Goal: Check status: Check status

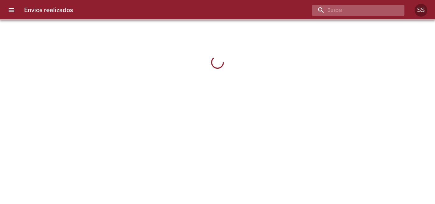
click at [353, 14] on input "buscar" at bounding box center [352, 10] width 81 height 11
paste input "[PERSON_NAME]"
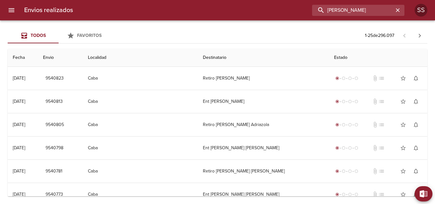
type input "[PERSON_NAME]"
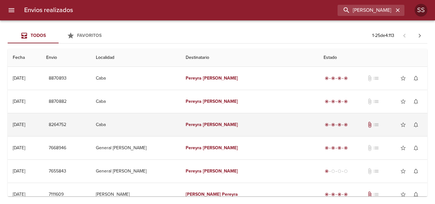
click at [154, 130] on td "Caba" at bounding box center [135, 124] width 89 height 23
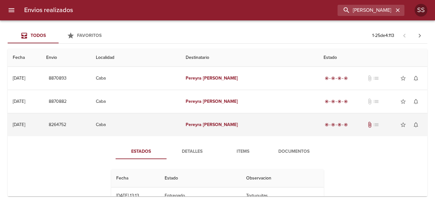
scroll to position [32, 0]
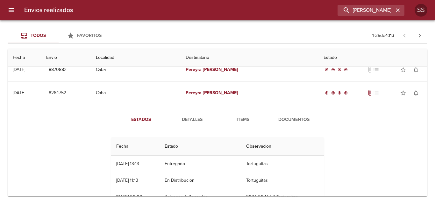
click at [292, 121] on span "Documentos" at bounding box center [293, 120] width 43 height 8
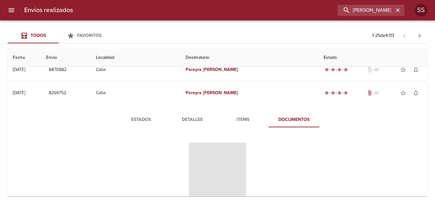
scroll to position [64, 0]
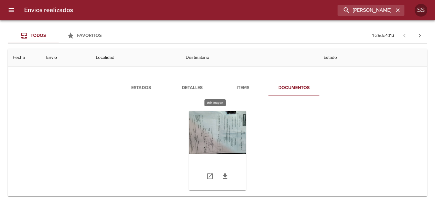
click at [235, 135] on div "Tabla de envíos del cliente" at bounding box center [217, 151] width 57 height 80
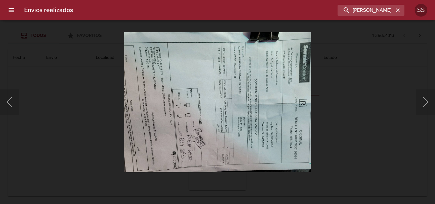
click at [17, 39] on div "Lightbox" at bounding box center [217, 102] width 435 height 204
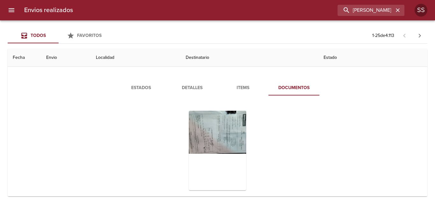
scroll to position [32, 0]
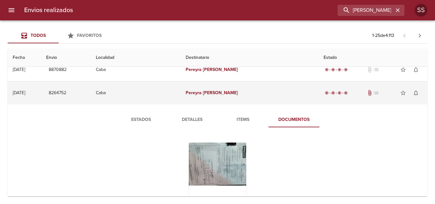
click at [232, 96] on td "[PERSON_NAME]" at bounding box center [249, 92] width 138 height 23
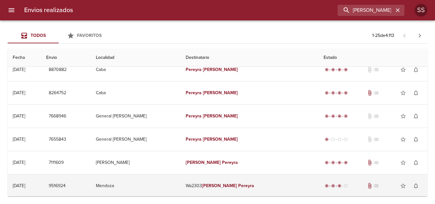
click at [91, 180] on td "9516924" at bounding box center [66, 185] width 50 height 23
click at [180, 187] on td "Mendoza" at bounding box center [135, 185] width 89 height 23
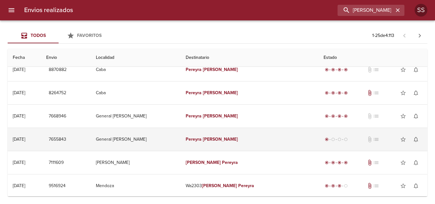
scroll to position [95, 0]
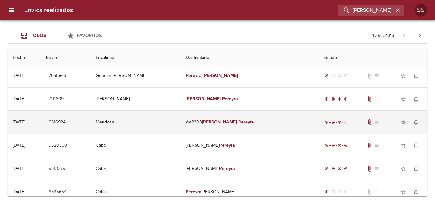
click at [218, 127] on td "Wa2303 [PERSON_NAME]" at bounding box center [249, 122] width 138 height 23
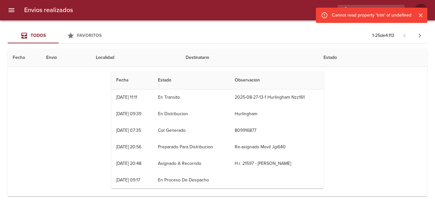
scroll to position [0, 0]
click at [246, 82] on th "Observacion" at bounding box center [276, 80] width 94 height 18
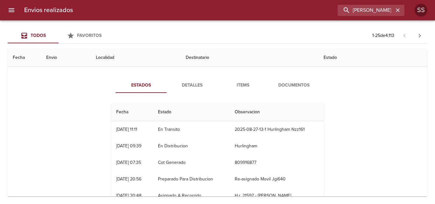
click at [241, 87] on span "Items" at bounding box center [242, 85] width 43 height 8
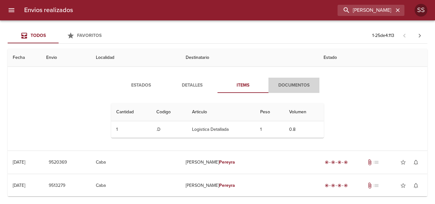
click at [279, 83] on span "Documentos" at bounding box center [293, 85] width 43 height 8
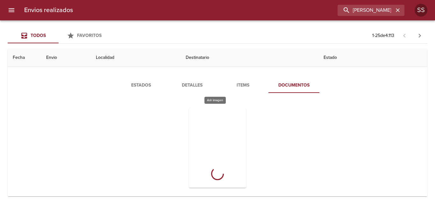
click at [215, 126] on div "Tabla de envíos del cliente" at bounding box center [217, 148] width 57 height 80
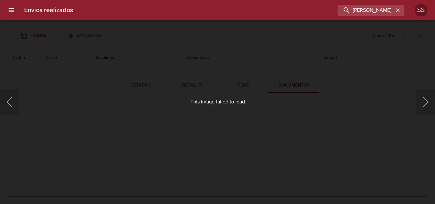
drag, startPoint x: 15, startPoint y: 105, endPoint x: 25, endPoint y: 105, distance: 9.9
click at [17, 104] on button "Anterior" at bounding box center [9, 101] width 19 height 25
click at [11, 102] on button "Anterior" at bounding box center [9, 101] width 19 height 25
click at [126, 54] on div "This image failed to load" at bounding box center [217, 102] width 435 height 204
click at [188, 87] on div "This image failed to load" at bounding box center [217, 102] width 435 height 204
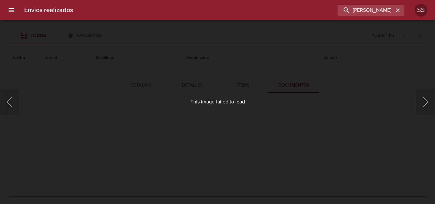
click at [187, 85] on div "This image failed to load" at bounding box center [217, 102] width 435 height 204
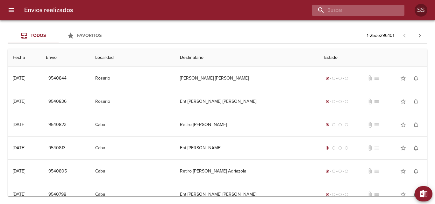
click at [363, 12] on input "buscar" at bounding box center [352, 10] width 81 height 11
paste input "[PERSON_NAME]"
type input "[PERSON_NAME]"
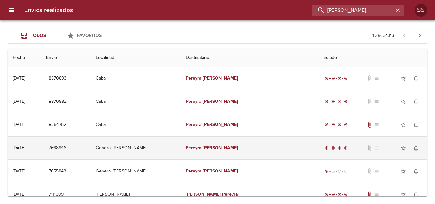
scroll to position [32, 0]
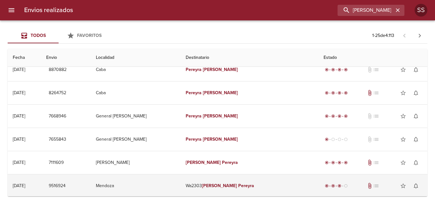
click at [190, 178] on td "Wa2303 [PERSON_NAME]" at bounding box center [249, 185] width 138 height 23
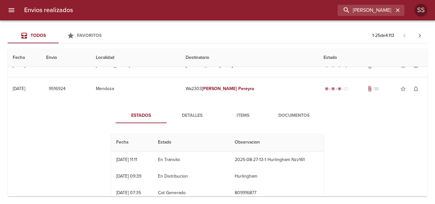
scroll to position [125, 0]
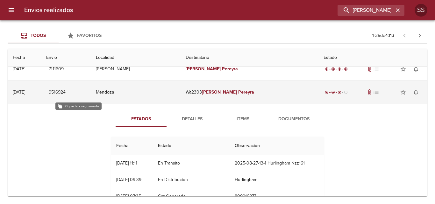
click at [66, 92] on span "9516924" at bounding box center [57, 92] width 17 height 8
